Goal: Information Seeking & Learning: Find contact information

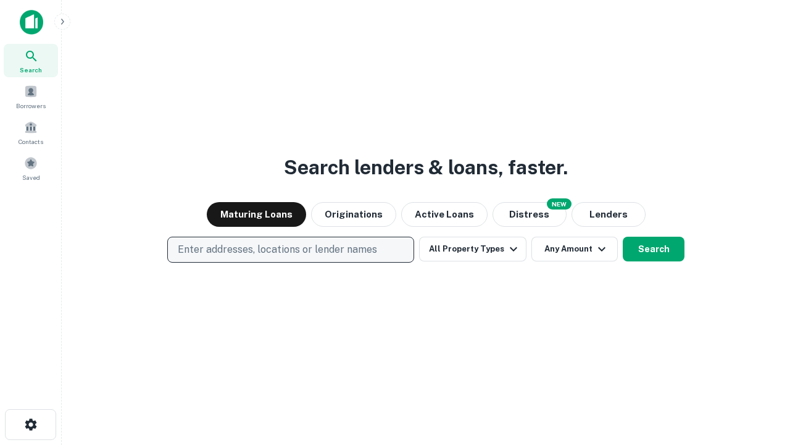
click at [290, 249] on p "Enter addresses, locations or lender names" at bounding box center [277, 249] width 199 height 15
type input "**********"
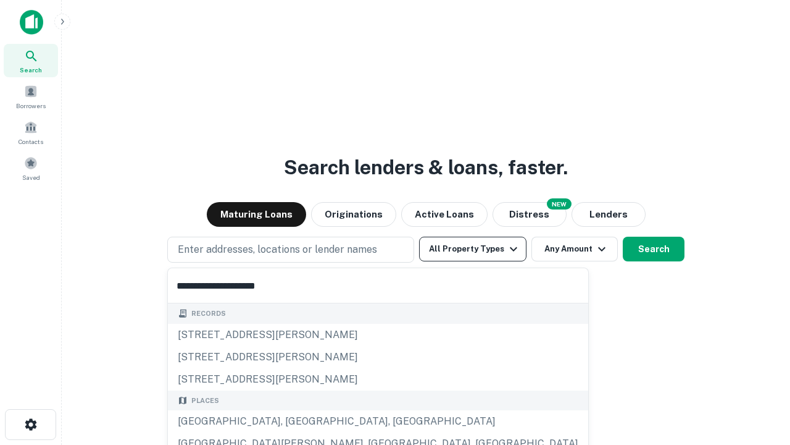
click at [295, 421] on div "[GEOGRAPHIC_DATA], [GEOGRAPHIC_DATA], [GEOGRAPHIC_DATA]" at bounding box center [378, 421] width 421 height 22
click at [473, 249] on button "All Property Types" at bounding box center [472, 249] width 107 height 25
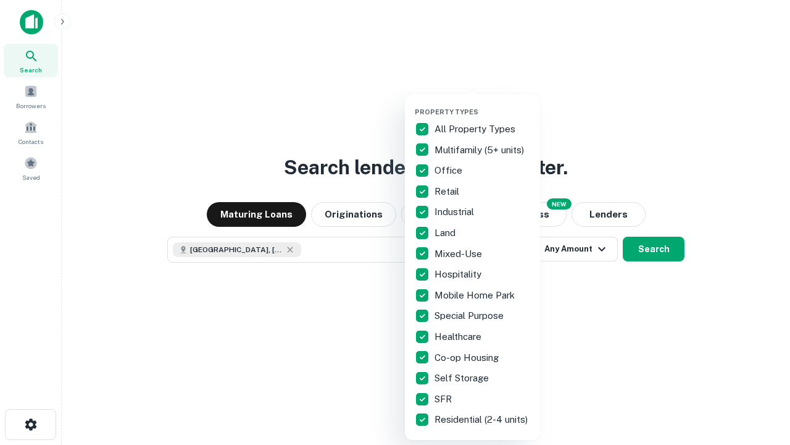
click at [483, 104] on button "button" at bounding box center [483, 104] width 136 height 1
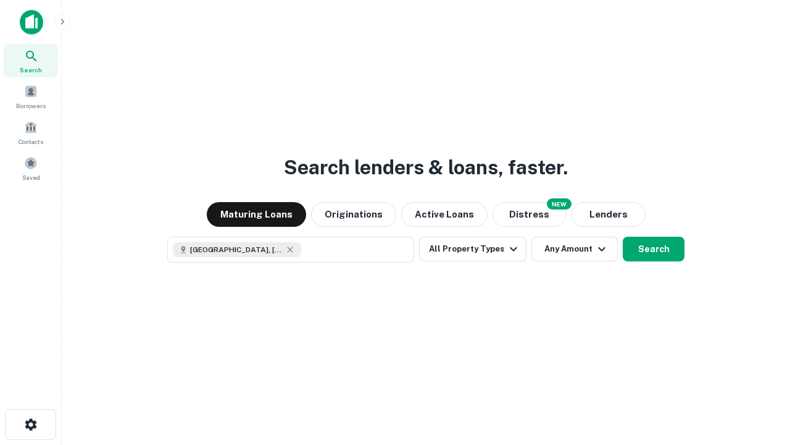
scroll to position [20, 0]
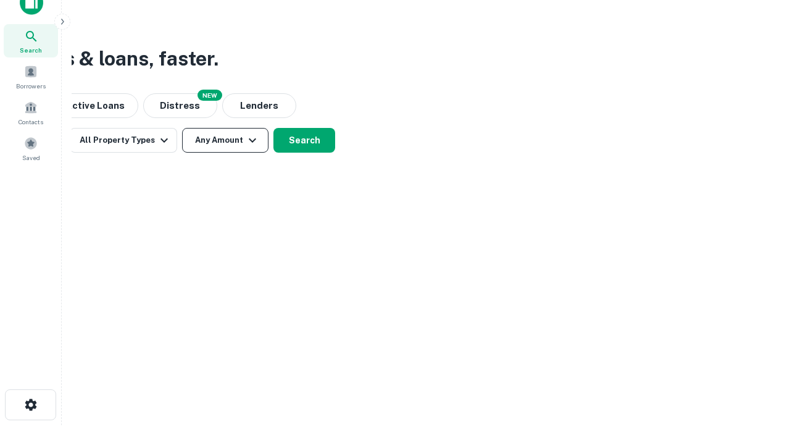
click at [225, 140] on button "Any Amount" at bounding box center [225, 140] width 86 height 25
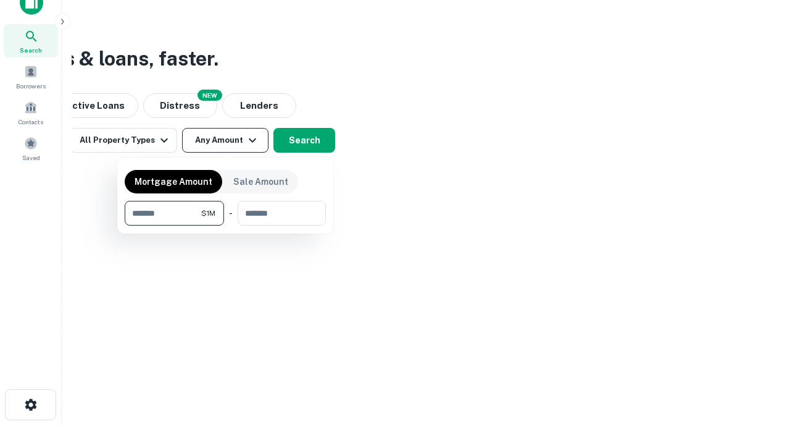
type input "*******"
click at [225, 225] on button "button" at bounding box center [225, 225] width 201 height 1
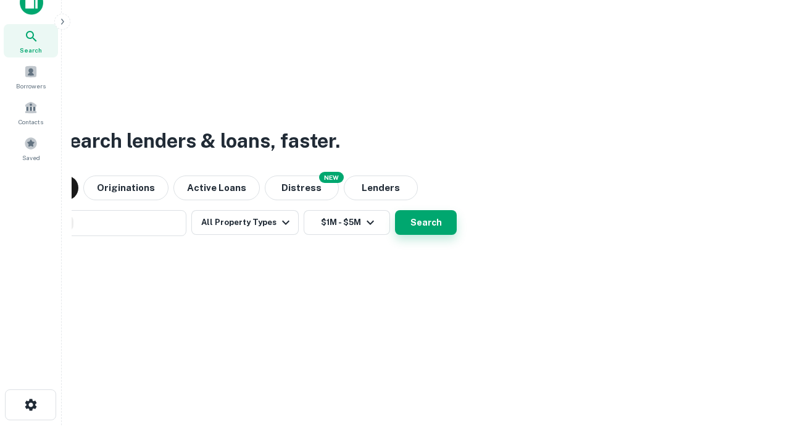
click at [395, 210] on button "Search" at bounding box center [426, 222] width 62 height 25
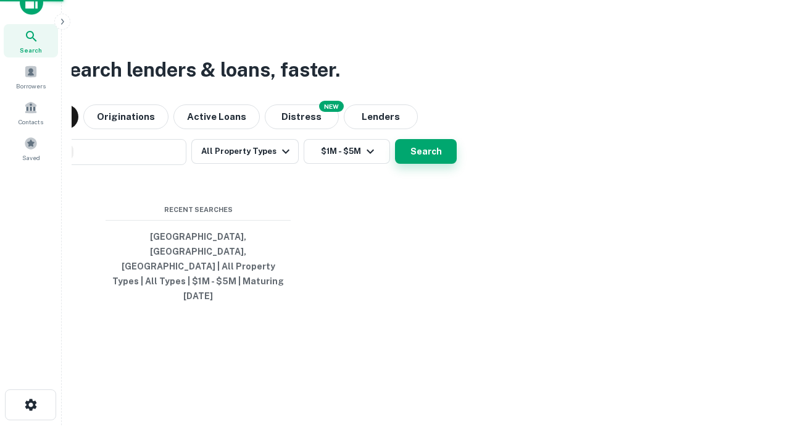
scroll to position [33, 350]
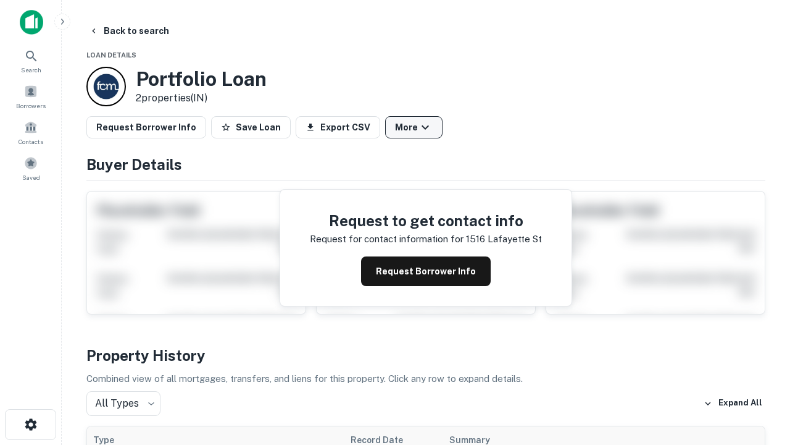
click at [414, 127] on button "More" at bounding box center [413, 127] width 57 height 22
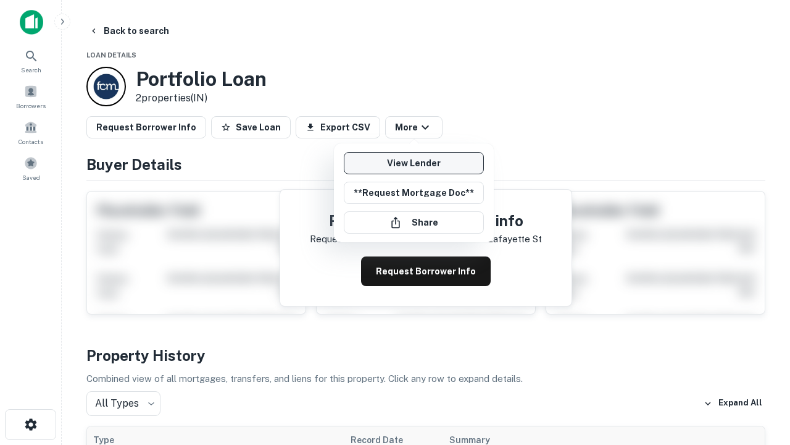
click at [414, 163] on link "View Lender" at bounding box center [414, 163] width 140 height 22
